Goal: Information Seeking & Learning: Understand process/instructions

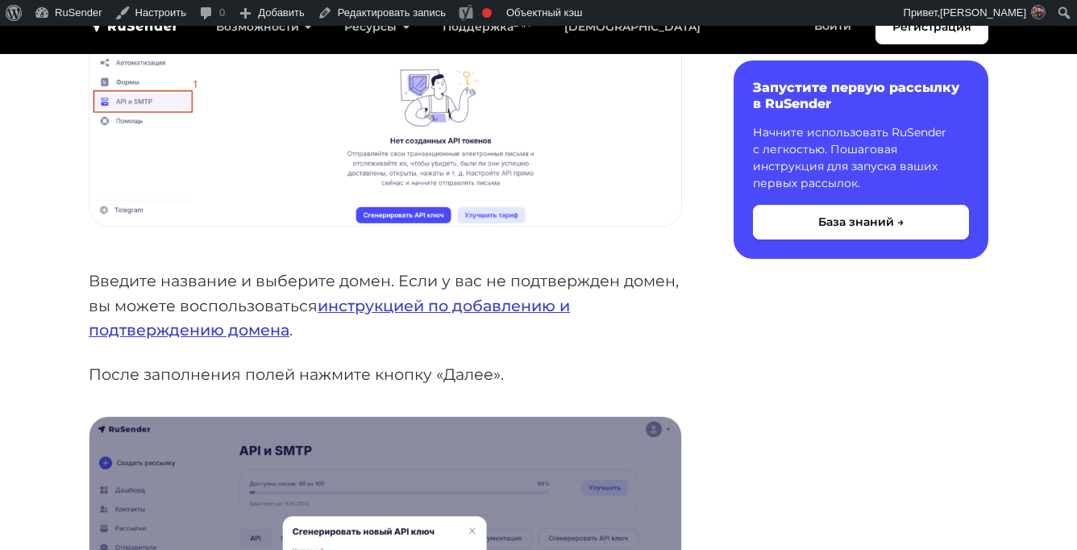
scroll to position [438, 0]
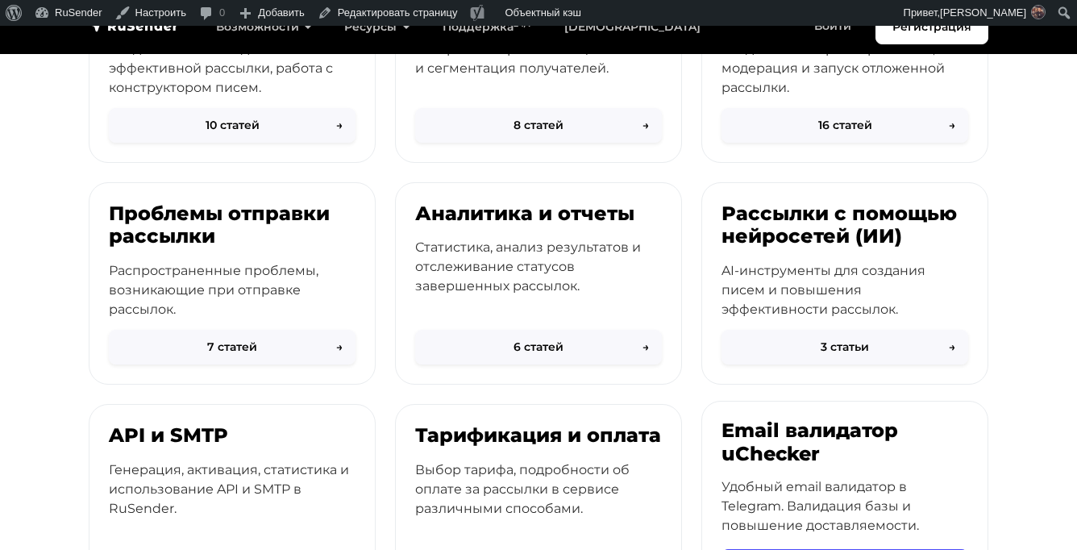
scroll to position [735, 0]
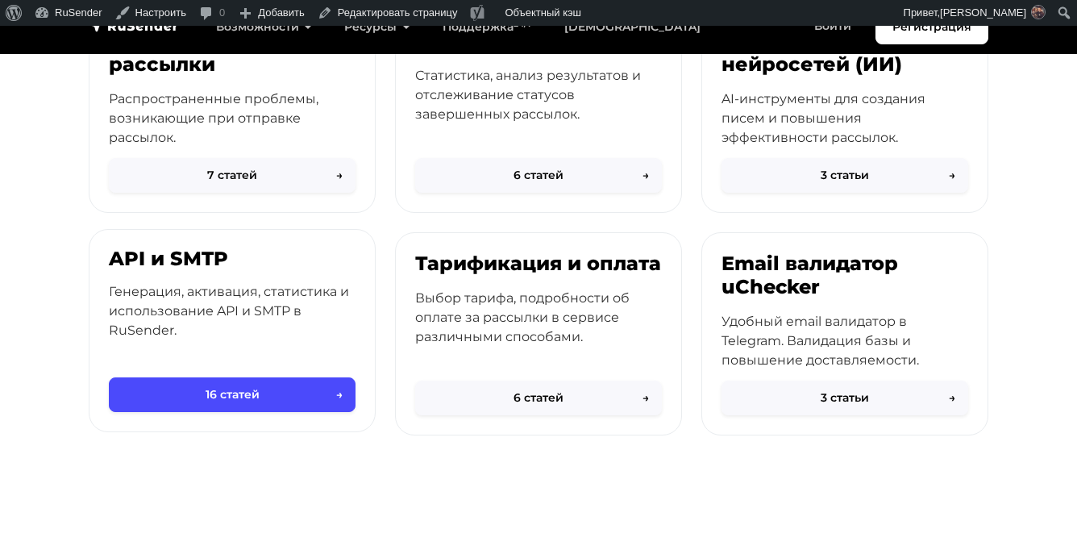
click at [185, 287] on p "Генерация, активация, статистика и использование API и SMTP в RuSender." at bounding box center [232, 311] width 247 height 58
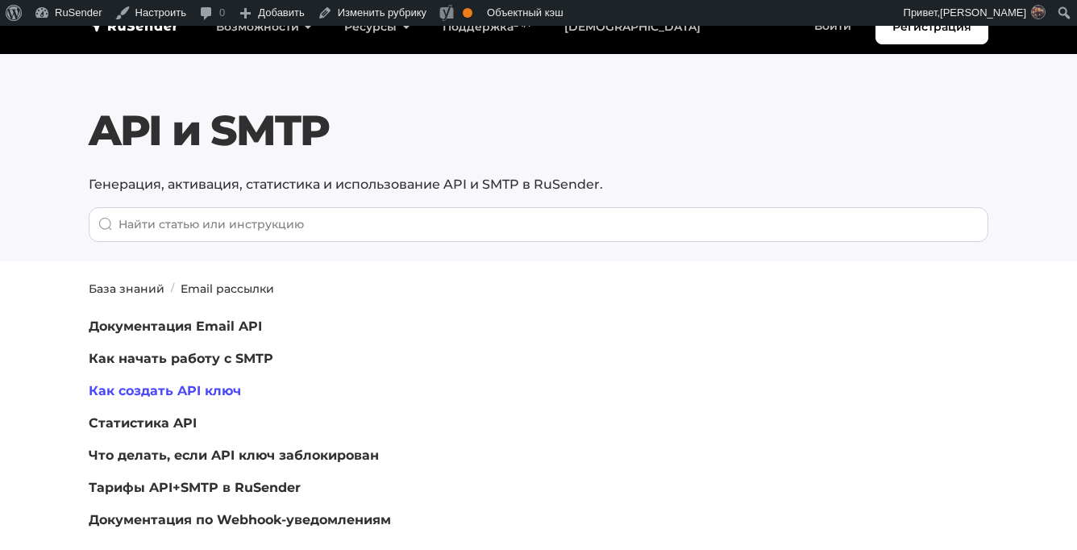
click at [176, 396] on link "Как создать API ключ" at bounding box center [165, 390] width 152 height 15
